Goal: Task Accomplishment & Management: Use online tool/utility

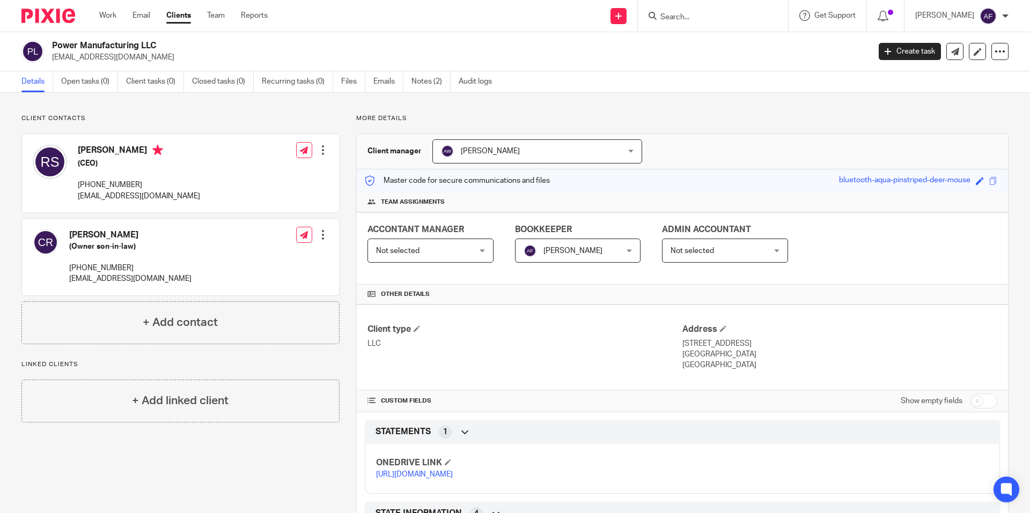
scroll to position [150, 0]
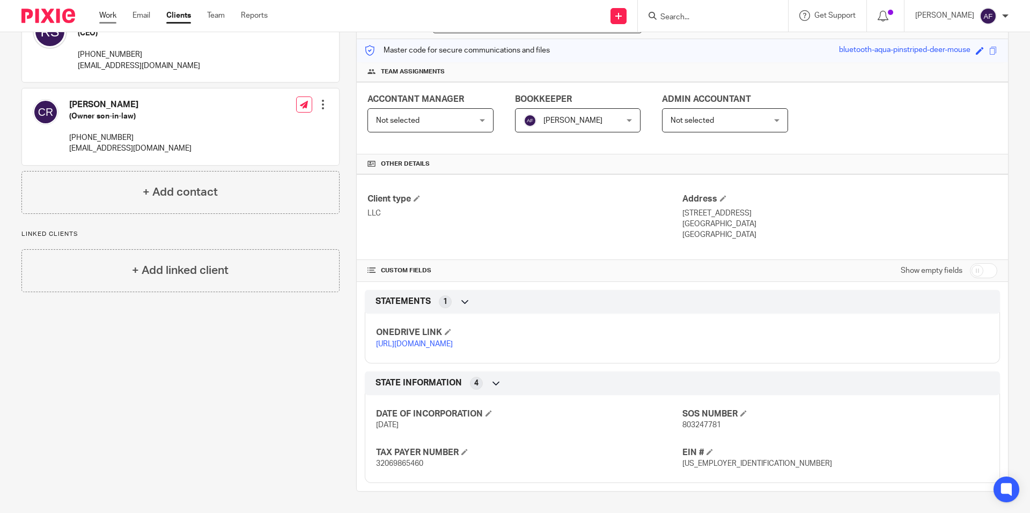
click at [102, 19] on link "Work" at bounding box center [107, 15] width 17 height 11
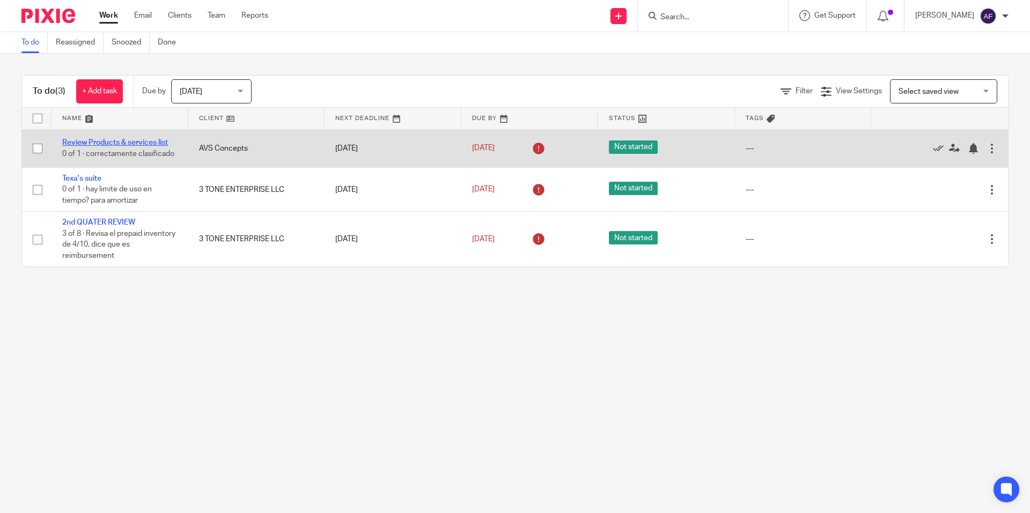
click at [162, 146] on link "Review Products & services list" at bounding box center [115, 143] width 106 height 8
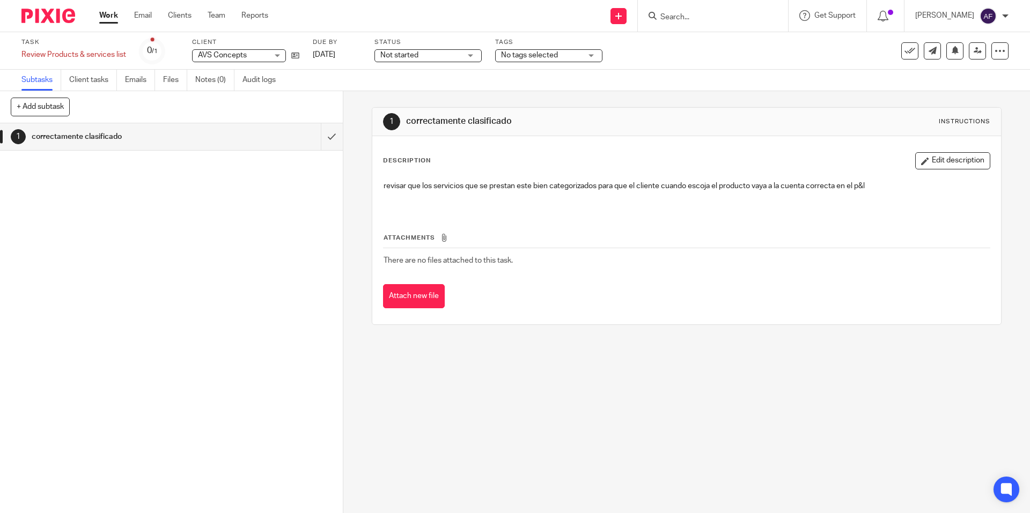
click at [111, 19] on link "Work" at bounding box center [108, 15] width 19 height 11
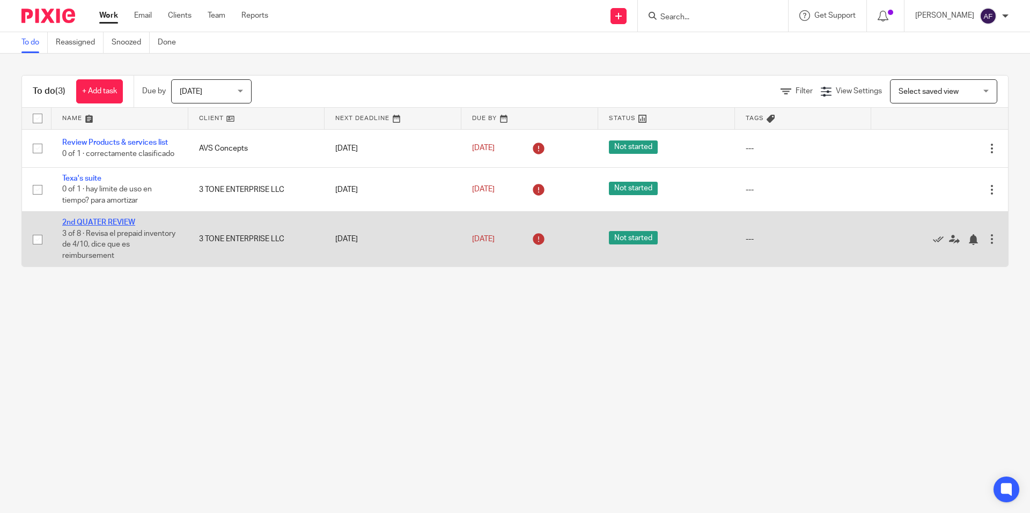
click at [116, 220] on link "2nd QUATER REVIEW" at bounding box center [98, 223] width 73 height 8
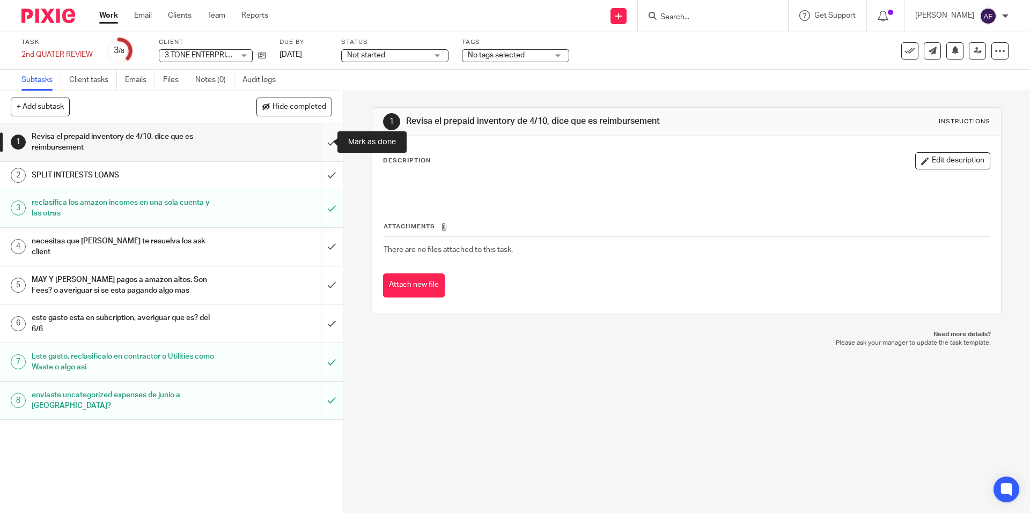
click at [319, 143] on input "submit" at bounding box center [171, 142] width 343 height 38
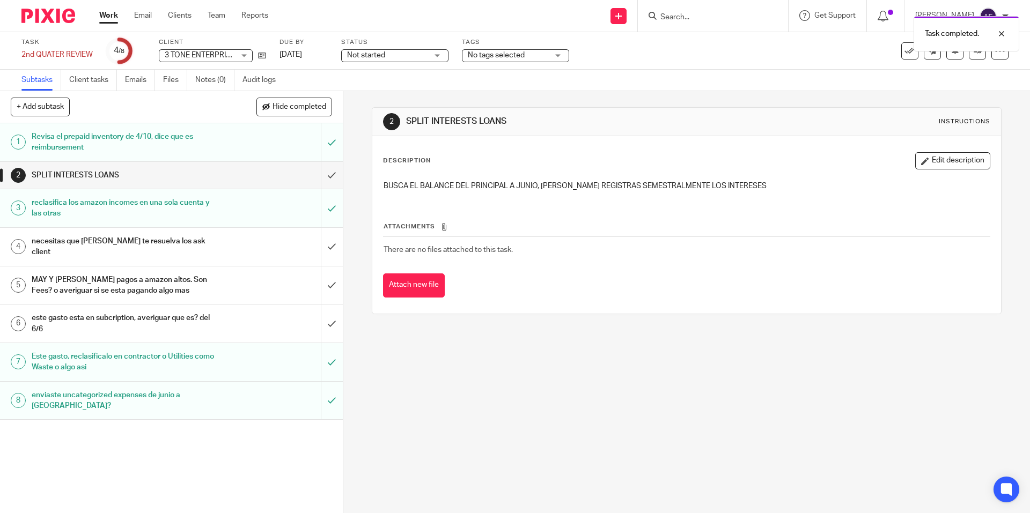
click at [214, 252] on link "4 necesitas que Angie te resuelva los ask client" at bounding box center [160, 247] width 321 height 38
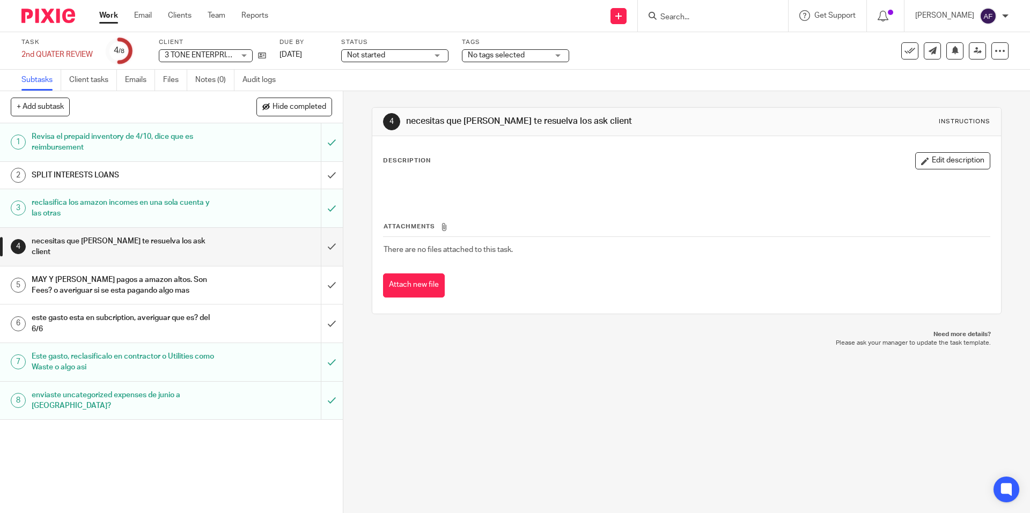
click at [171, 275] on h1 "MAY Y [PERSON_NAME] pagos a amazon altos. Son Fees? o averiguar si se esta paga…" at bounding box center [125, 285] width 186 height 27
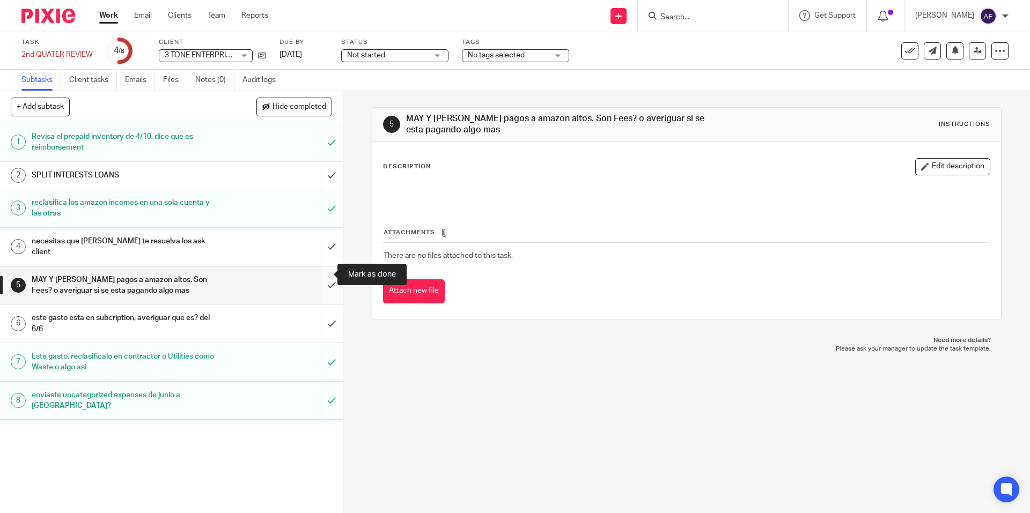
click at [328, 277] on input "submit" at bounding box center [171, 286] width 343 height 38
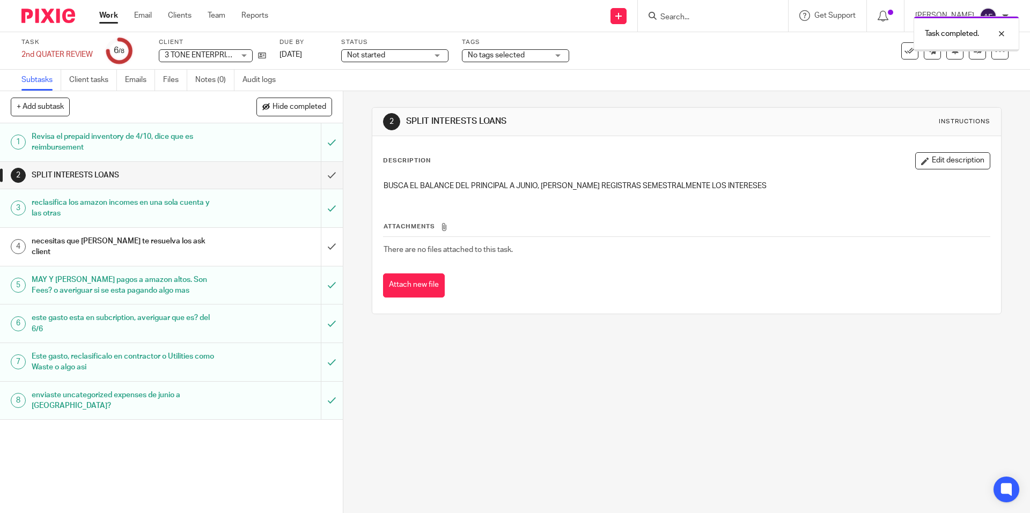
click at [100, 14] on link "Work" at bounding box center [108, 15] width 19 height 11
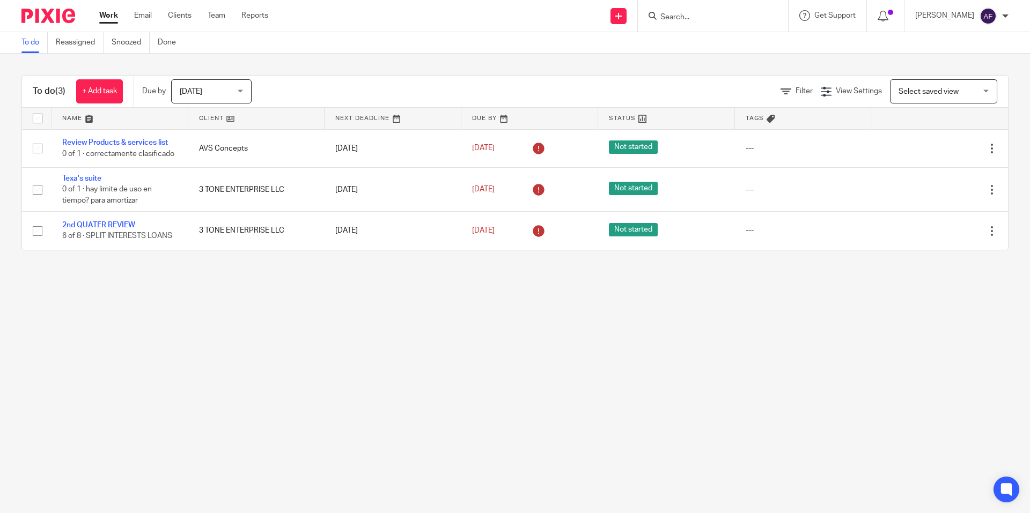
click at [878, 15] on div at bounding box center [886, 16] width 38 height 32
drag, startPoint x: 885, startPoint y: 15, endPoint x: 883, endPoint y: 28, distance: 13.5
click at [885, 15] on icon at bounding box center [883, 16] width 11 height 11
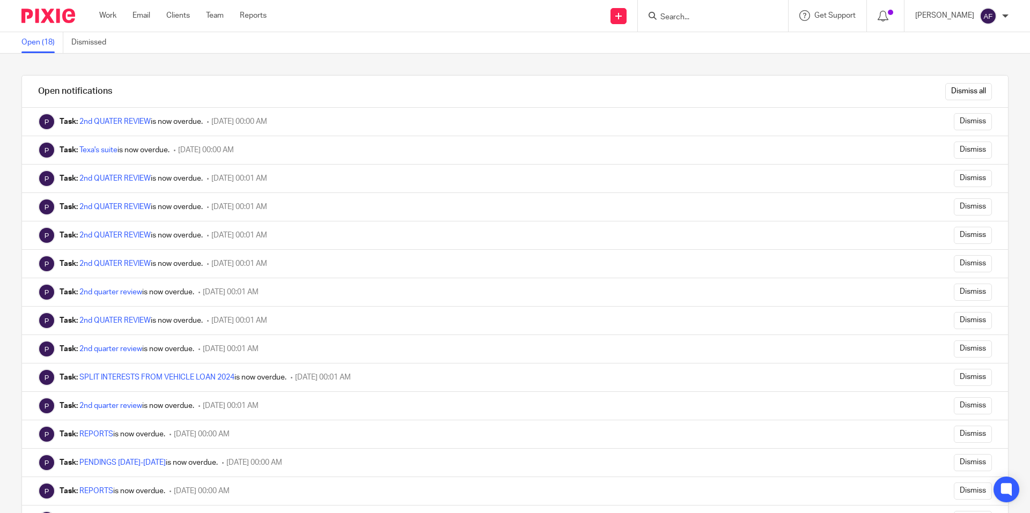
click at [949, 9] on div "[PERSON_NAME]" at bounding box center [961, 16] width 93 height 17
click at [961, 56] on span "Email integration" at bounding box center [975, 59] width 56 height 8
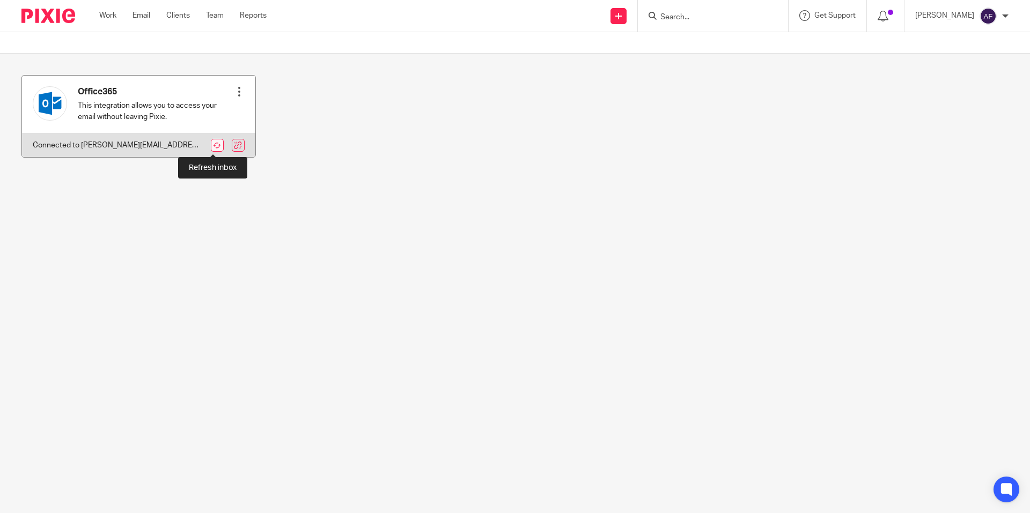
click at [214, 144] on link at bounding box center [217, 145] width 13 height 13
